Goal: Information Seeking & Learning: Find specific fact

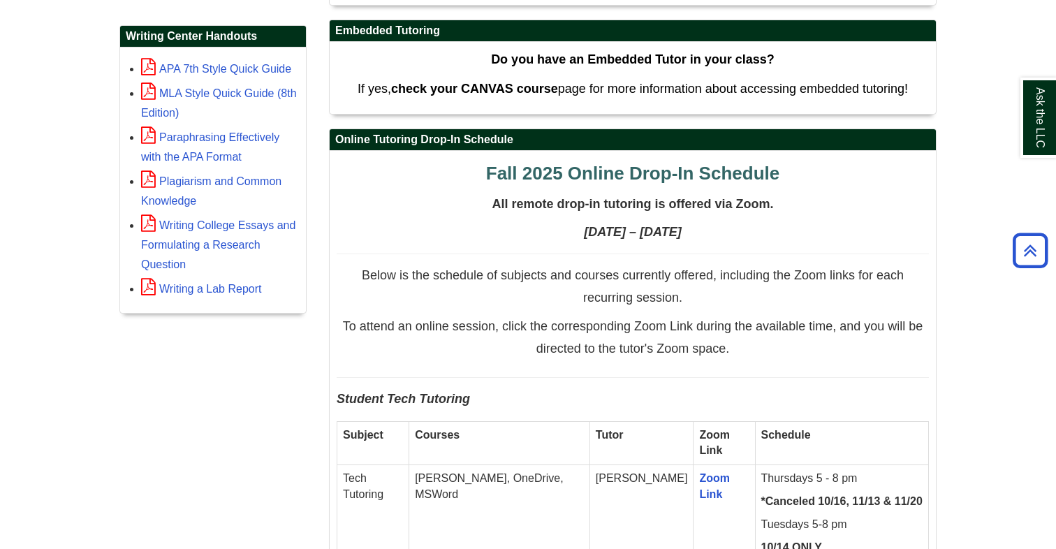
scroll to position [592, 0]
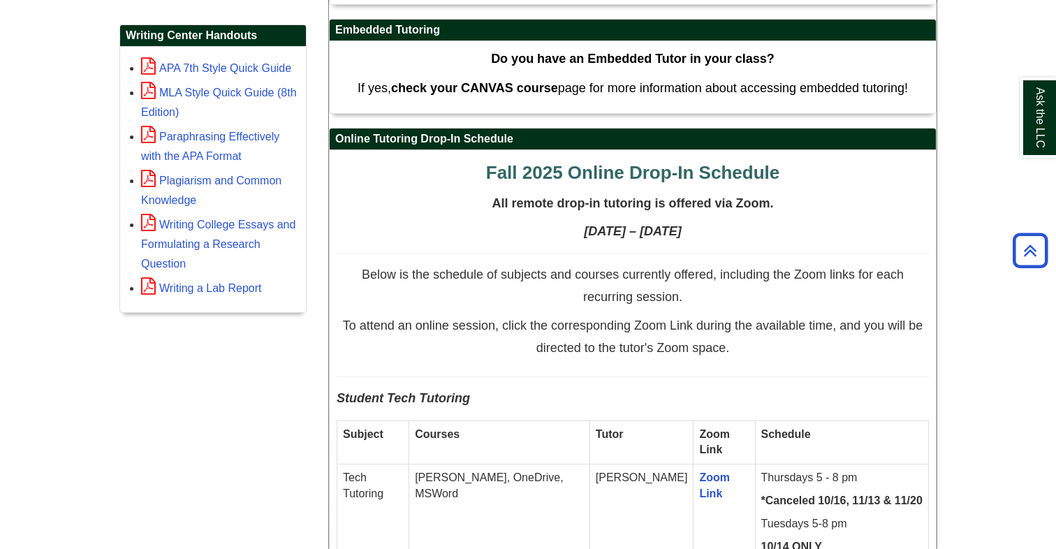
click at [636, 230] on strong "[DATE] – [DATE]" at bounding box center [632, 231] width 97 height 14
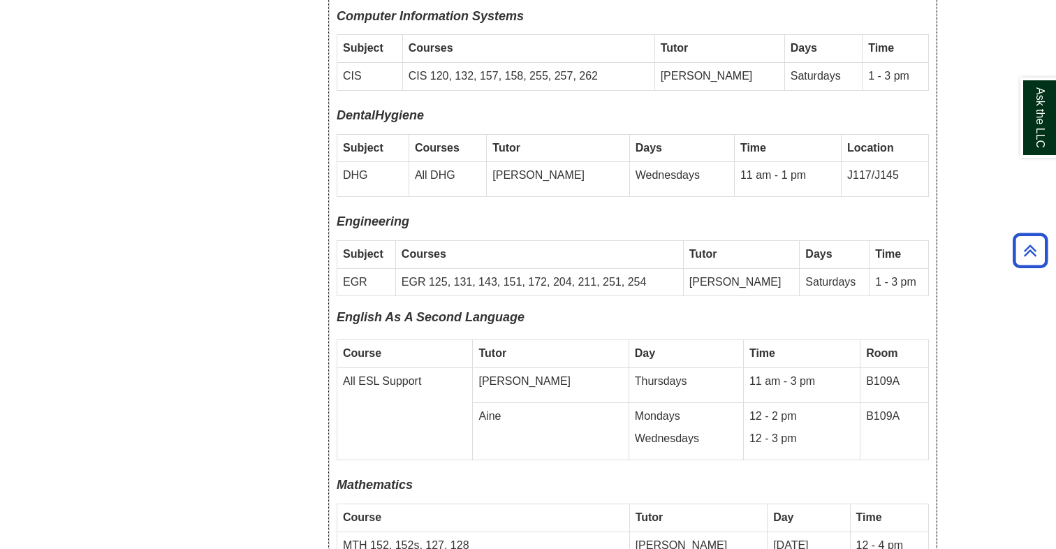
scroll to position [4649, 0]
click at [265, 220] on div "Tutoring and Writing Center Services Welcome Embedded Tutoring Online Tutoring …" at bounding box center [528, 298] width 838 height 9382
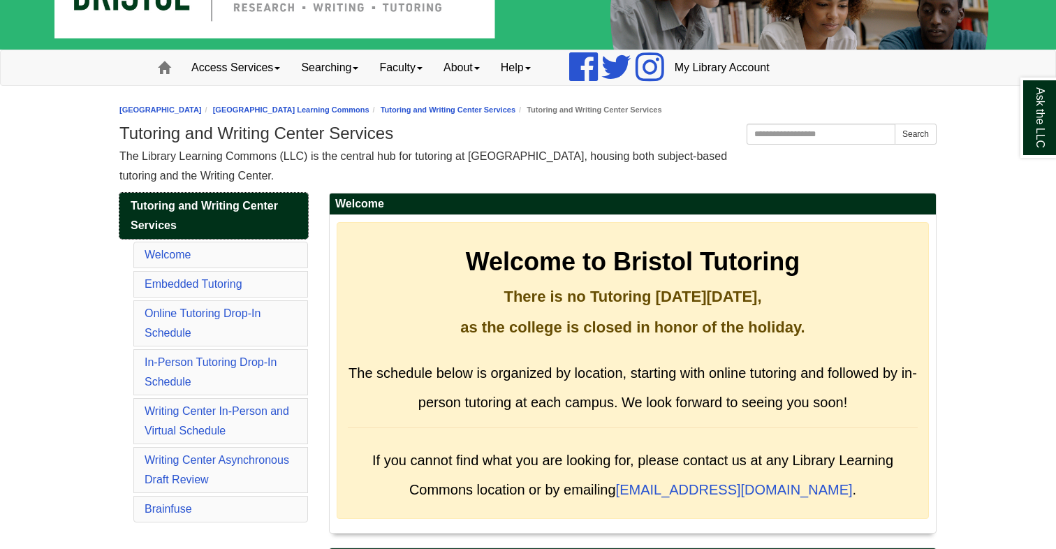
scroll to position [64, 0]
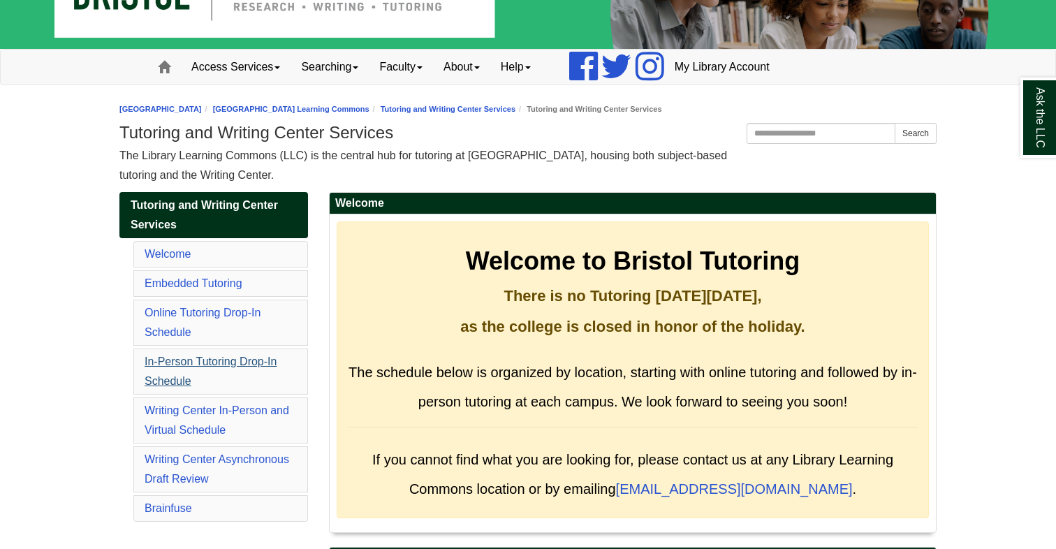
click at [193, 365] on link "In-Person Tutoring Drop-In Schedule" at bounding box center [211, 371] width 132 height 31
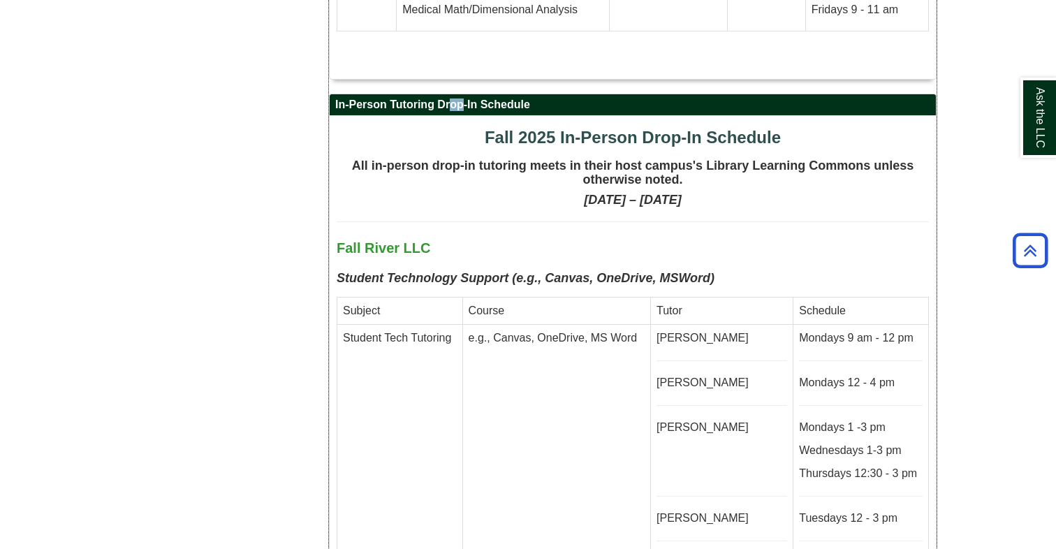
click at [624, 159] on strong "All in-person drop-in tutoring meets in their host campus's Library Learning Co…" at bounding box center [633, 173] width 562 height 28
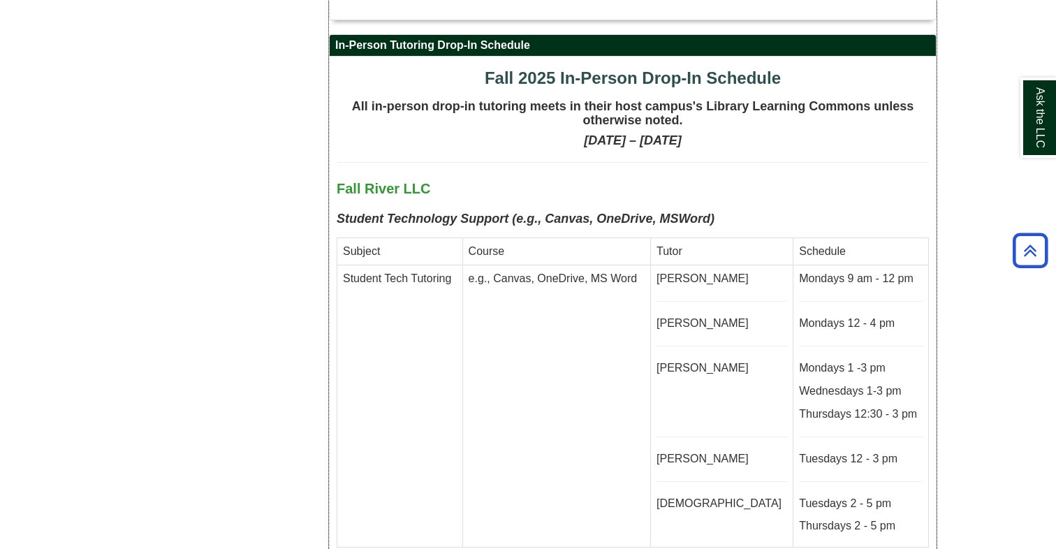
scroll to position [3464, 0]
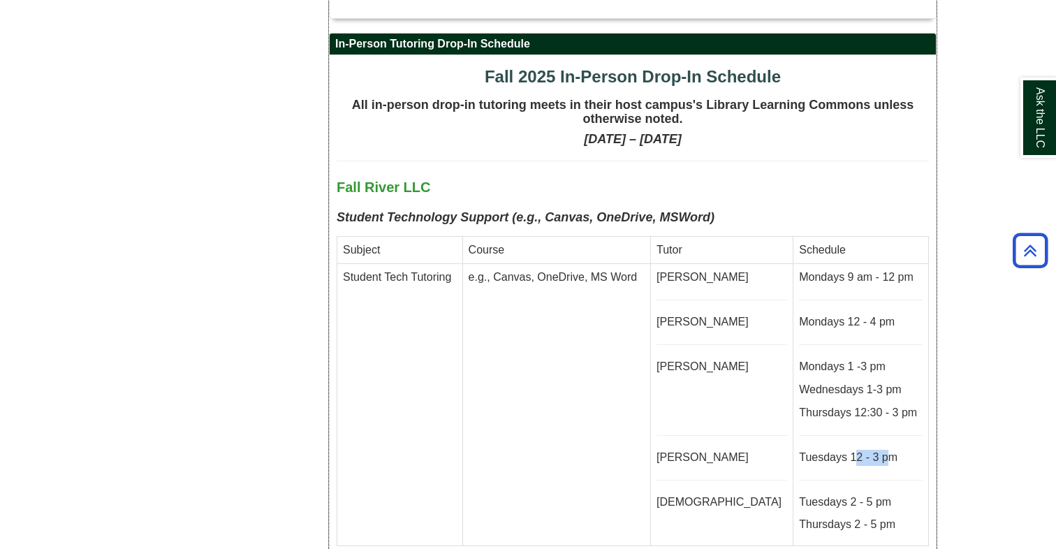
drag, startPoint x: 833, startPoint y: 359, endPoint x: 865, endPoint y: 363, distance: 33.0
click at [865, 450] on p "Tuesdays 12 - 3 pm" at bounding box center [861, 458] width 124 height 16
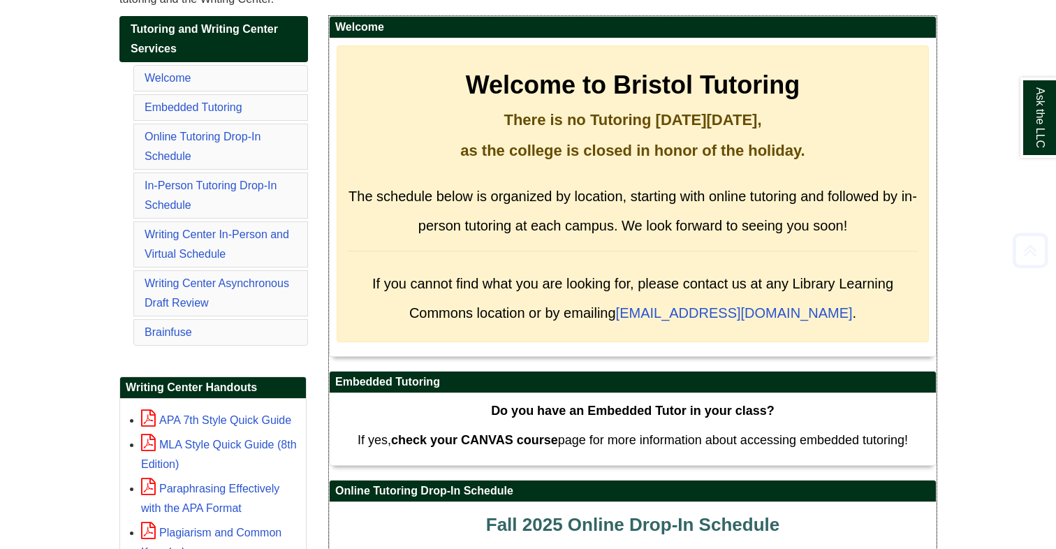
scroll to position [255, 0]
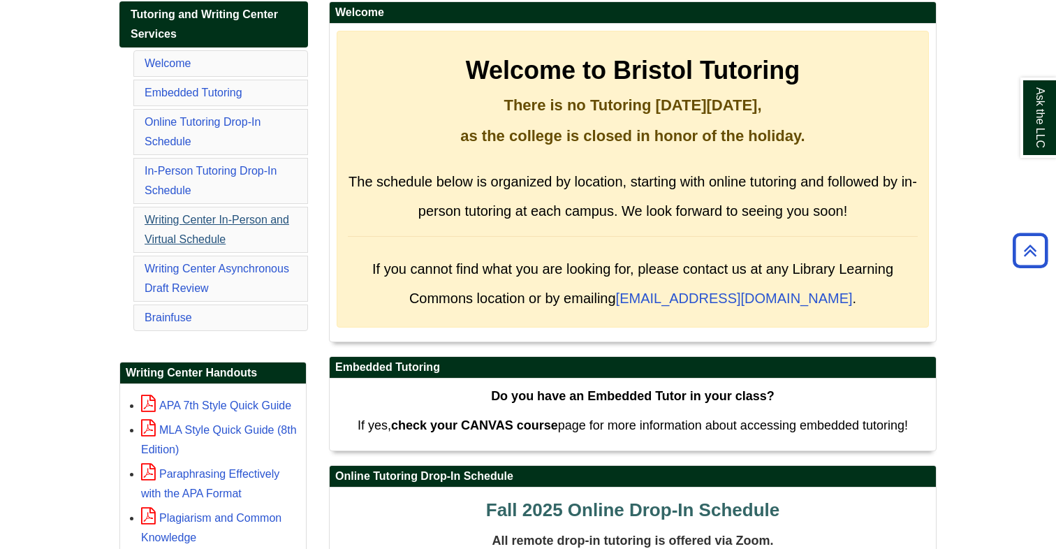
click at [229, 222] on link "Writing Center In-Person and Virtual Schedule" at bounding box center [217, 229] width 145 height 31
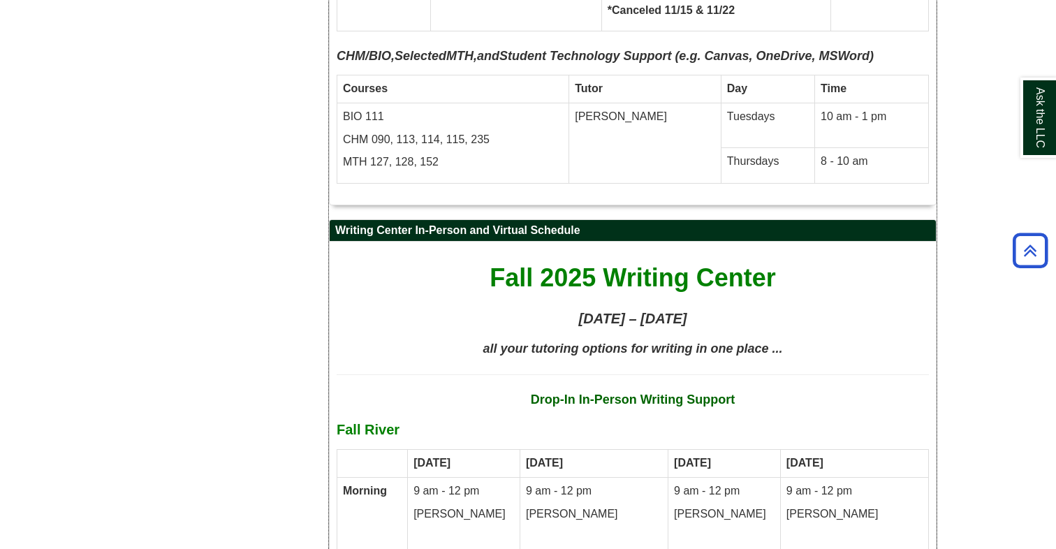
click at [660, 263] on span "Fall 2025 Writing Center" at bounding box center [633, 277] width 286 height 29
click at [599, 506] on p "[PERSON_NAME]" at bounding box center [594, 514] width 136 height 16
drag, startPoint x: 573, startPoint y: 268, endPoint x: 625, endPoint y: 267, distance: 51.7
click at [625, 483] on p "9 am - 12 pm" at bounding box center [594, 491] width 136 height 16
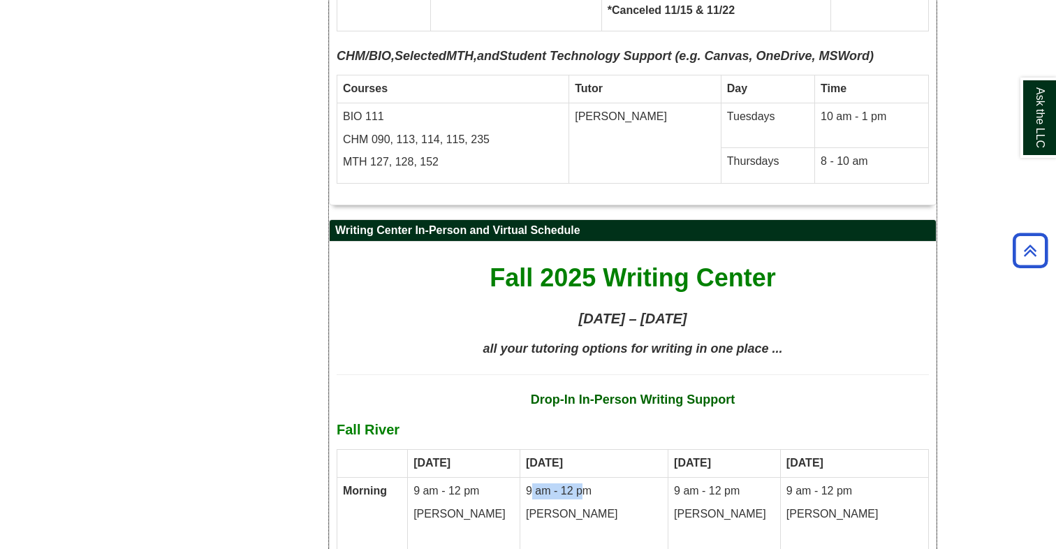
click at [625, 483] on p "9 am - 12 pm" at bounding box center [594, 491] width 136 height 16
click at [596, 506] on p "[PERSON_NAME]" at bounding box center [594, 514] width 136 height 16
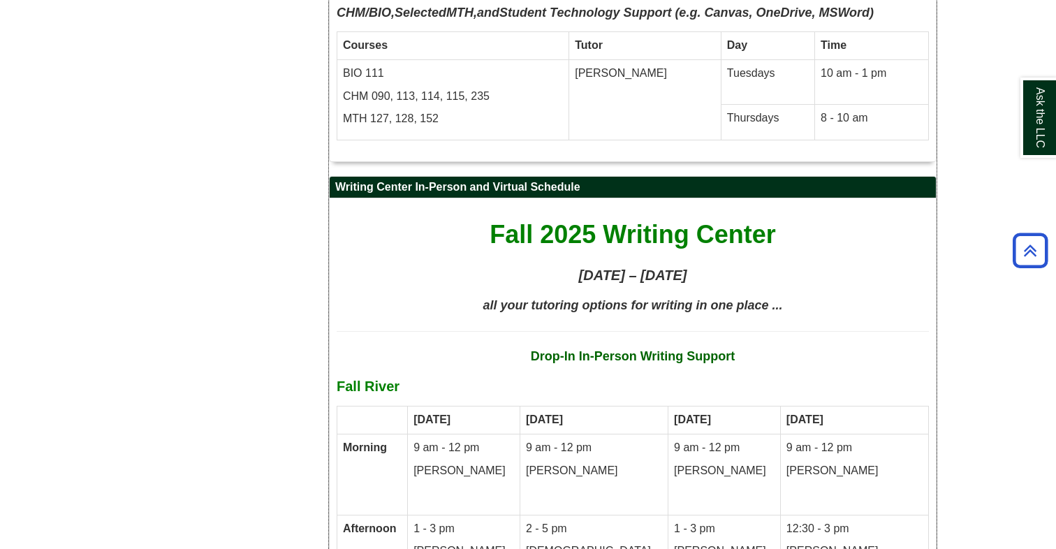
scroll to position [7409, 0]
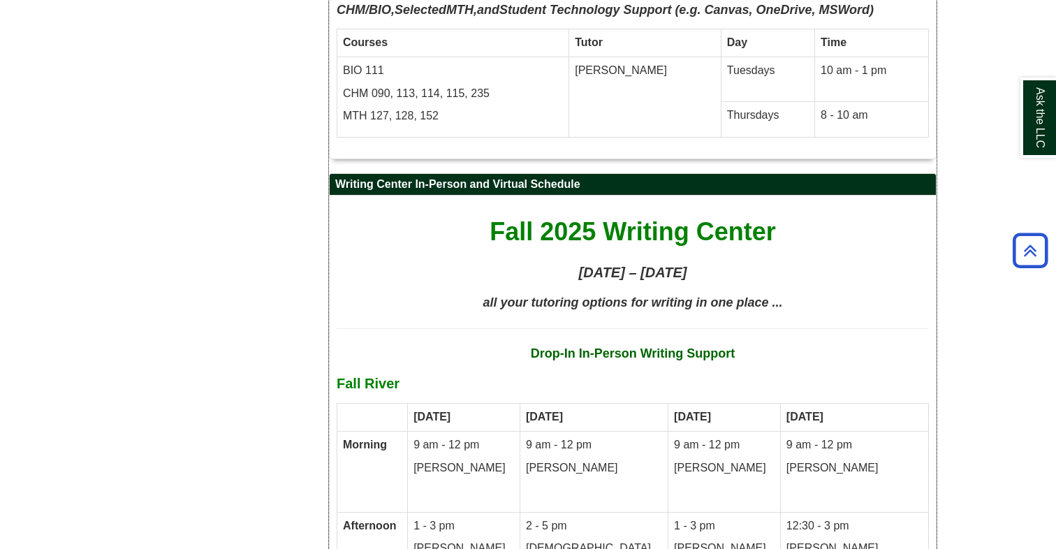
click at [585, 437] on p "9 am - 12 pm" at bounding box center [594, 445] width 136 height 16
click at [593, 483] on p at bounding box center [594, 491] width 136 height 16
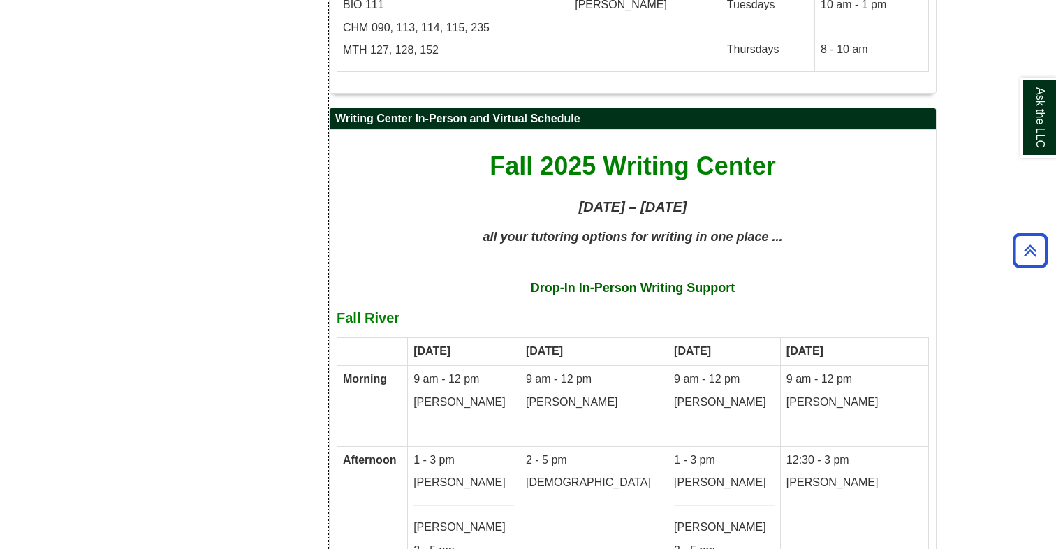
scroll to position [7475, 0]
click at [580, 372] on p "9 am - 12 pm" at bounding box center [594, 380] width 136 height 16
click at [611, 281] on strong "Drop-In In-Person Writing Support" at bounding box center [633, 288] width 205 height 14
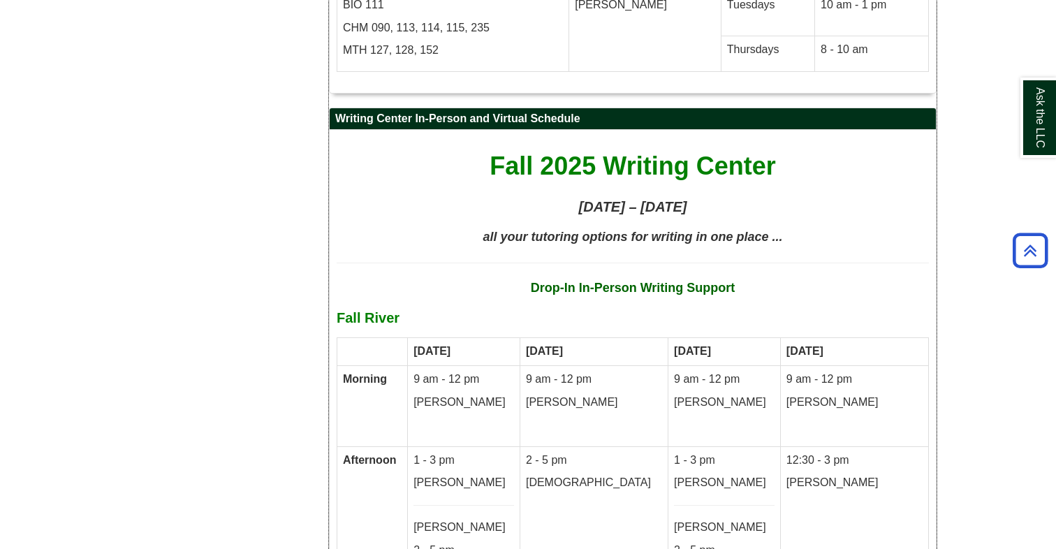
click at [611, 281] on strong "Drop-In In-Person Writing Support" at bounding box center [633, 288] width 205 height 14
click at [563, 345] on strong "[DATE]" at bounding box center [544, 351] width 37 height 12
